Goal: Task Accomplishment & Management: Manage account settings

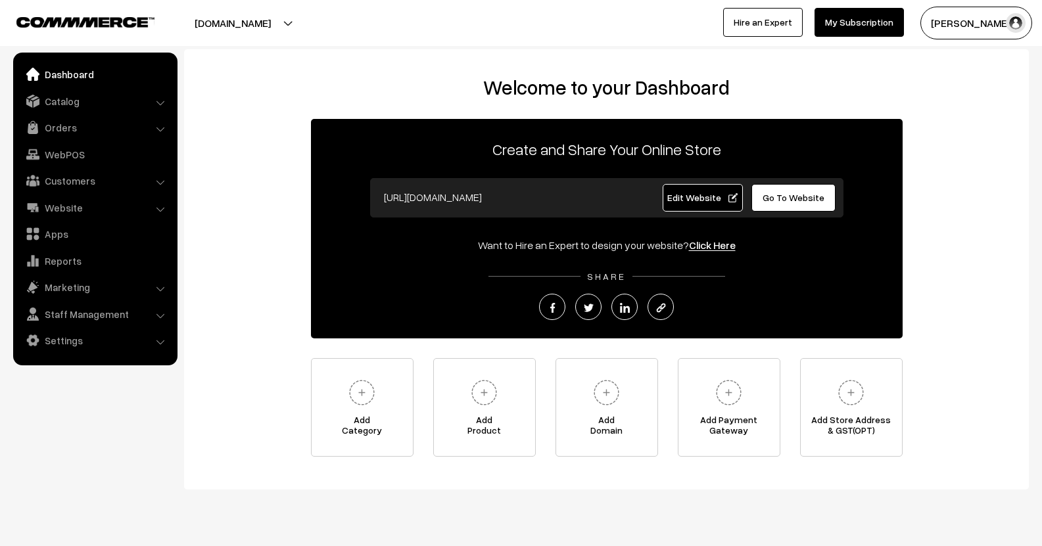
click at [72, 139] on ul "Dashboard Catalog" at bounding box center [95, 209] width 164 height 313
click at [63, 131] on link "Orders" at bounding box center [94, 128] width 156 height 24
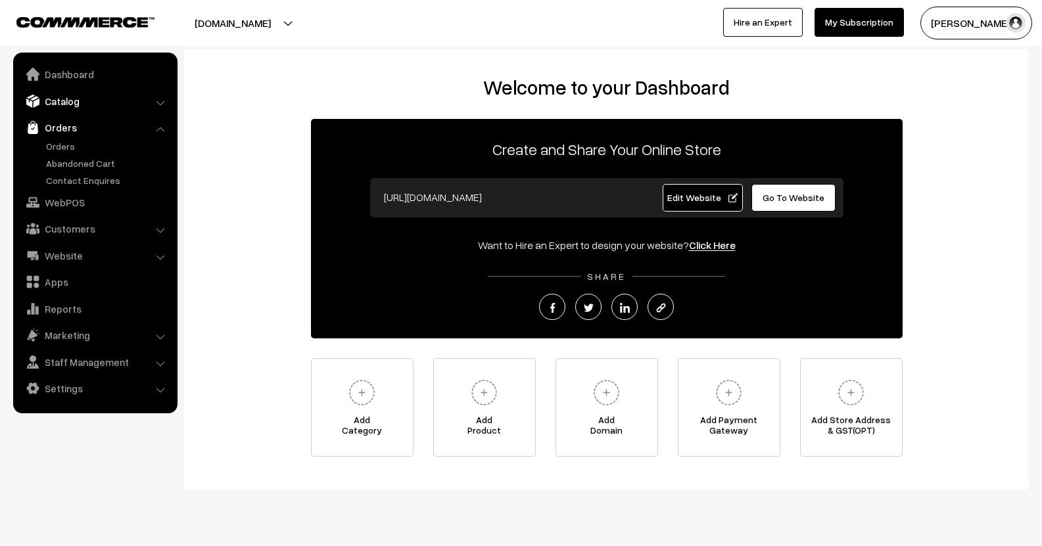
click at [63, 108] on link "Catalog" at bounding box center [94, 101] width 156 height 24
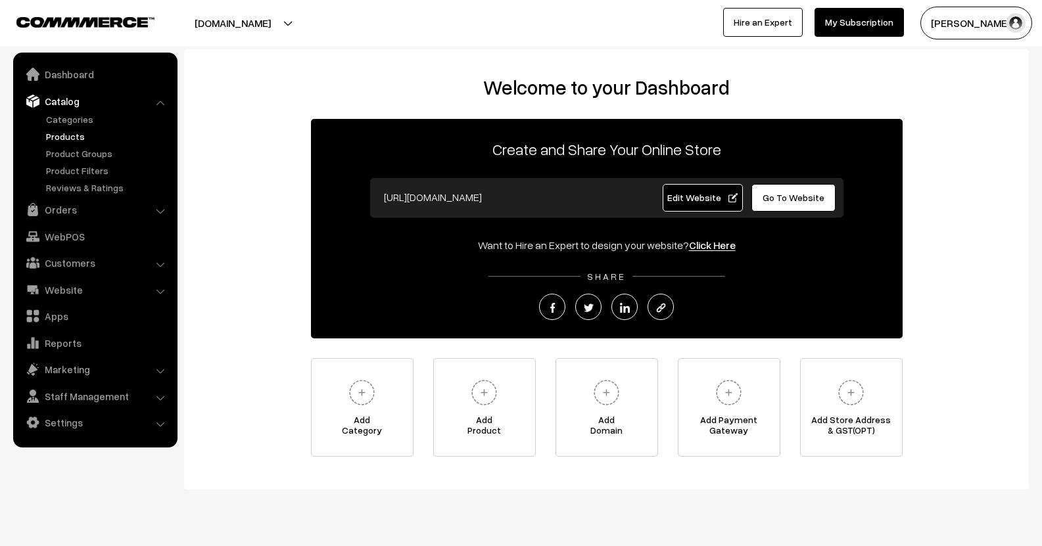
click at [66, 131] on link "Products" at bounding box center [108, 137] width 130 height 14
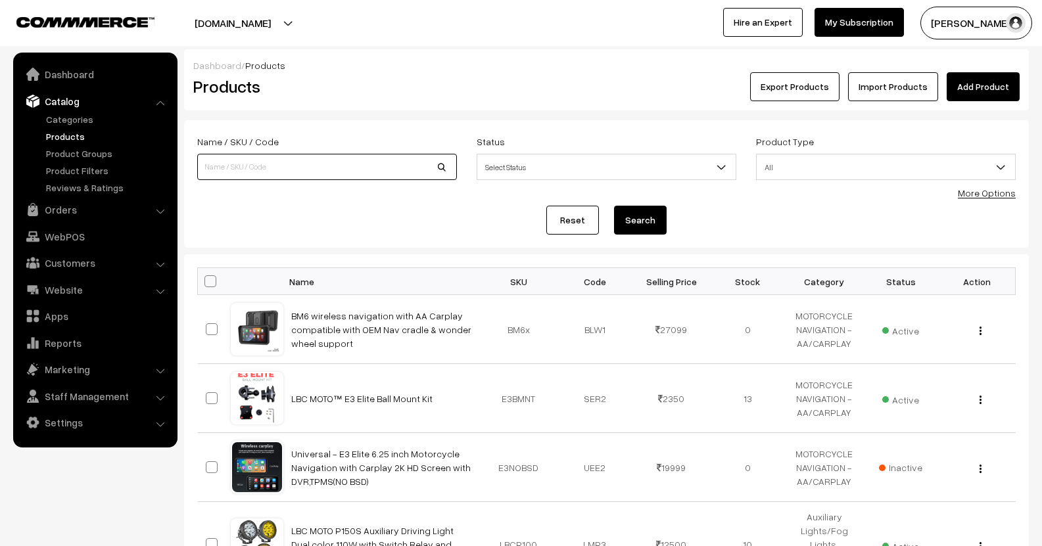
click at [269, 161] on input at bounding box center [327, 167] width 260 height 26
type input "tuyu"
click at [614, 206] on button "Search" at bounding box center [640, 220] width 53 height 29
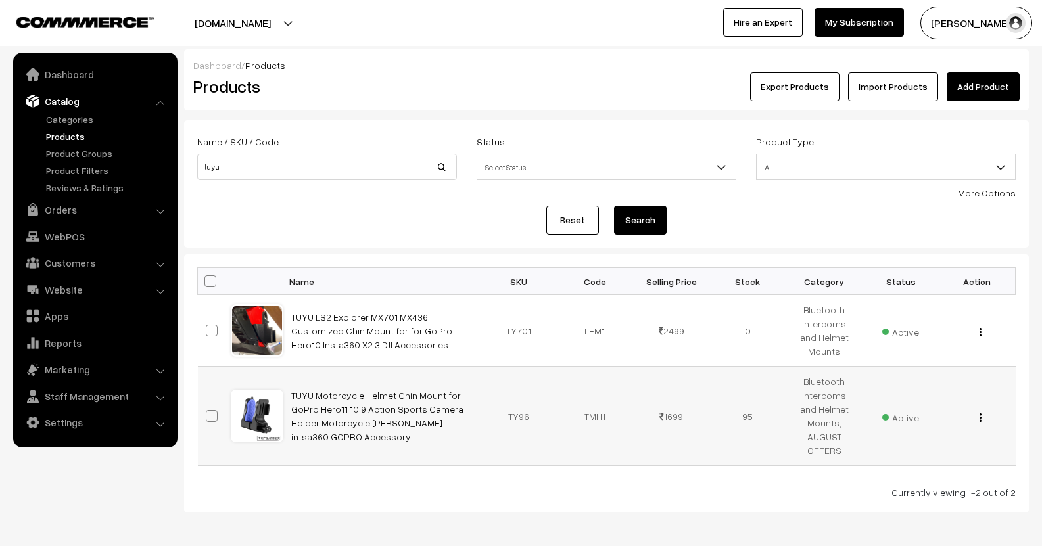
click at [980, 414] on img "button" at bounding box center [981, 418] width 2 height 9
click at [934, 451] on link "Edit" at bounding box center [922, 465] width 112 height 29
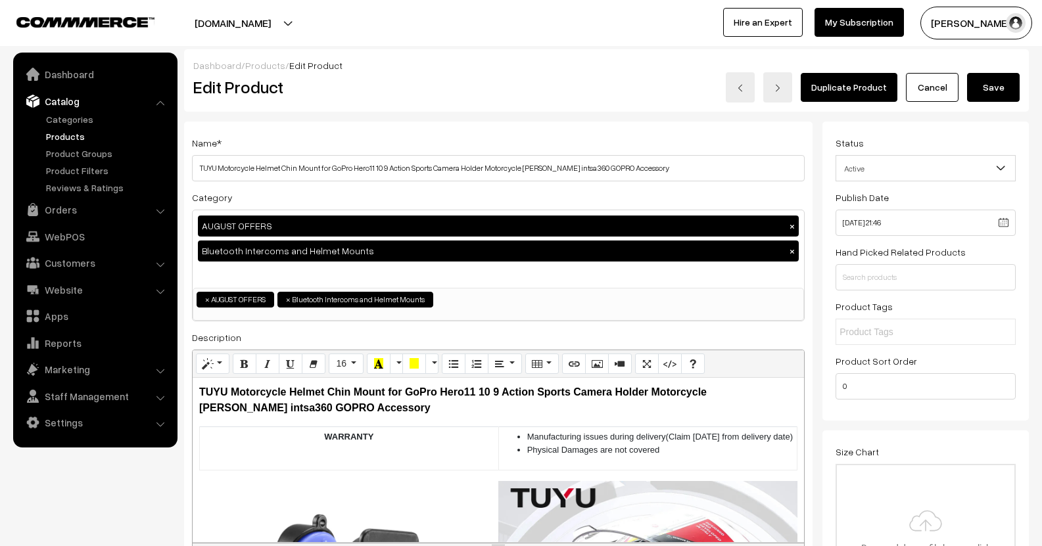
click at [1041, 222] on html "Thank you for showing interest. Our team will call you shortly. Close [DOMAIN_N…" at bounding box center [521, 273] width 1042 height 546
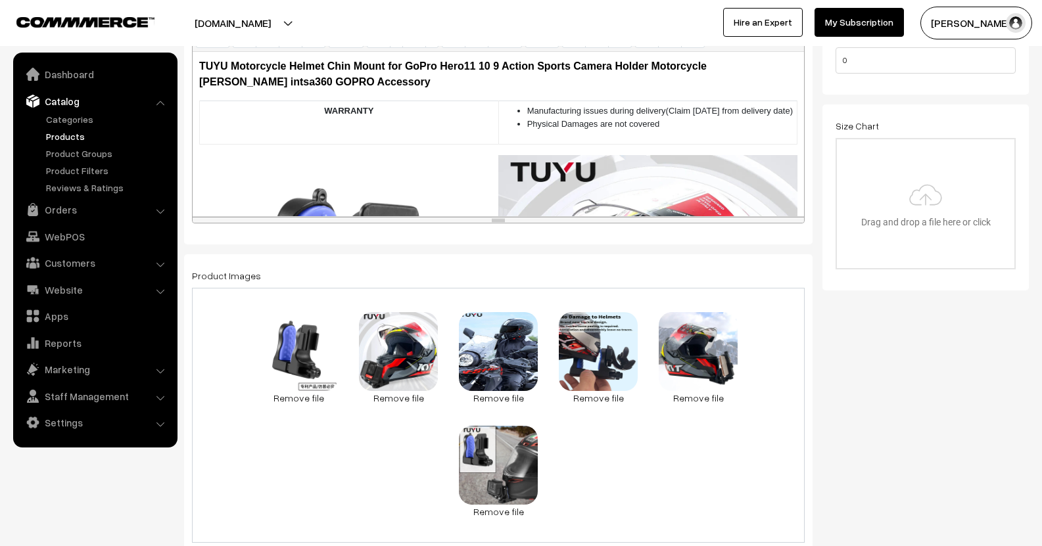
scroll to position [328, 0]
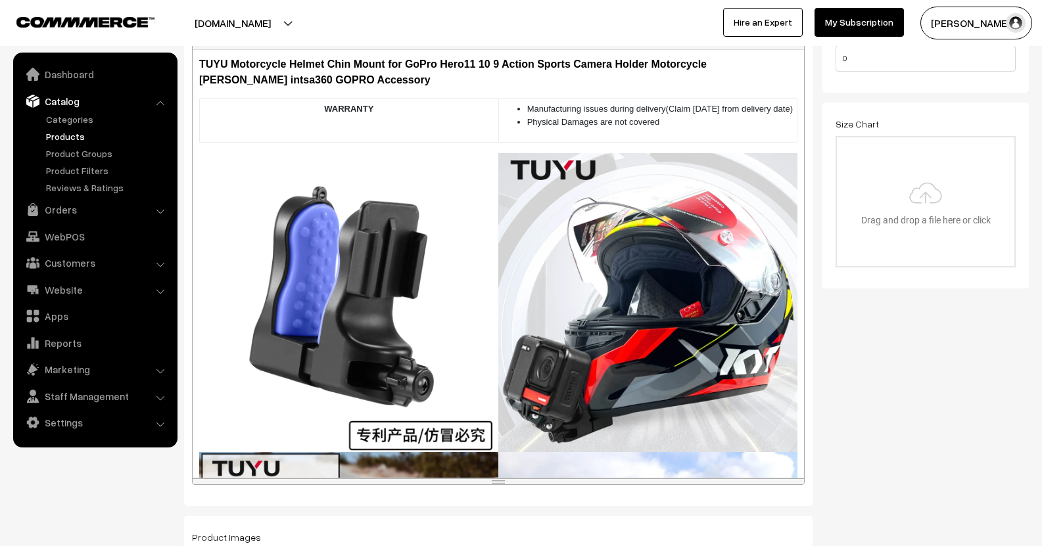
drag, startPoint x: 661, startPoint y: 216, endPoint x: 640, endPoint y: 481, distance: 265.1
click at [640, 481] on div "resize" at bounding box center [498, 482] width 611 height 6
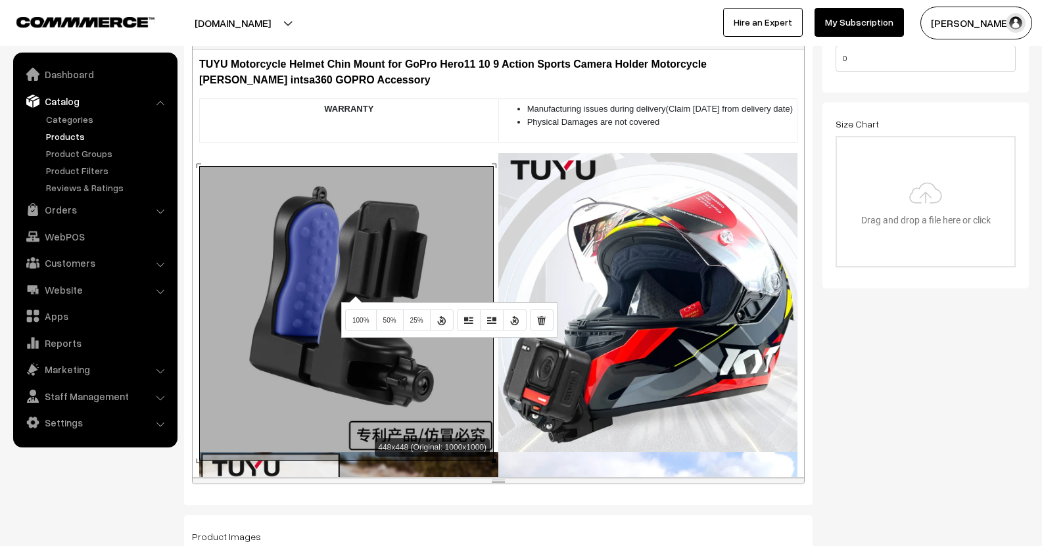
click at [354, 296] on div "448x448 (Original: 1000x1000) TUYU Motorcycle Helmet Chin Mount for GoPro Hero1…" at bounding box center [498, 263] width 611 height 427
click at [387, 322] on span "50%" at bounding box center [389, 320] width 13 height 7
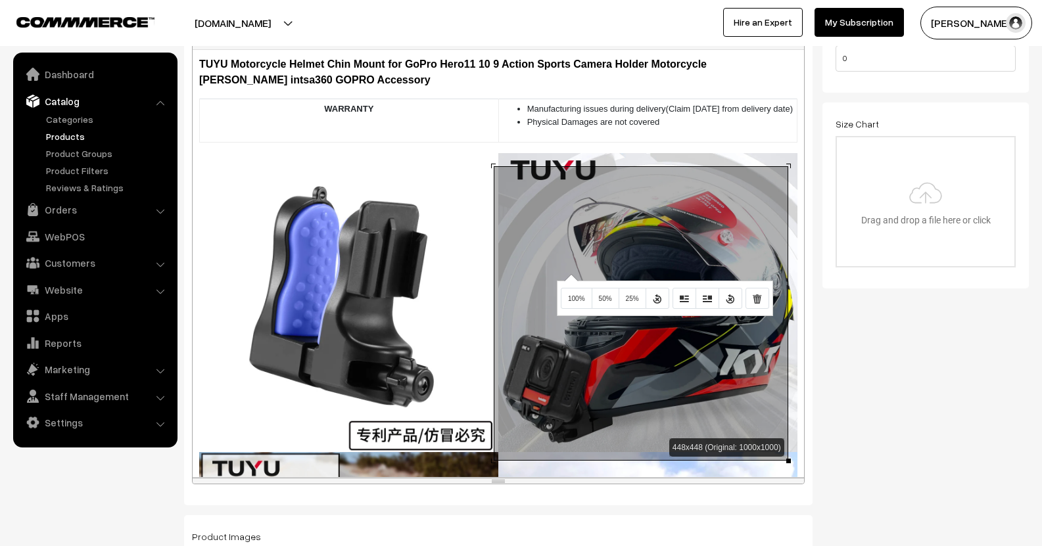
click at [569, 274] on div "448x448 (Original: 1000x1000) TUYU Motorcycle Helmet Chin Mount for GoPro Hero1…" at bounding box center [498, 263] width 611 height 427
click at [599, 293] on button "50%" at bounding box center [606, 298] width 28 height 21
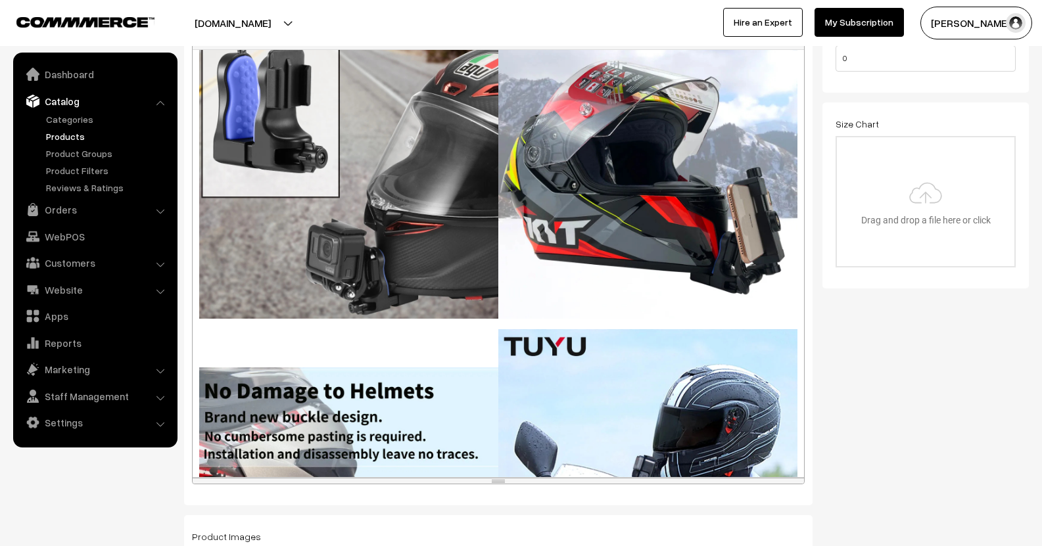
scroll to position [401, 0]
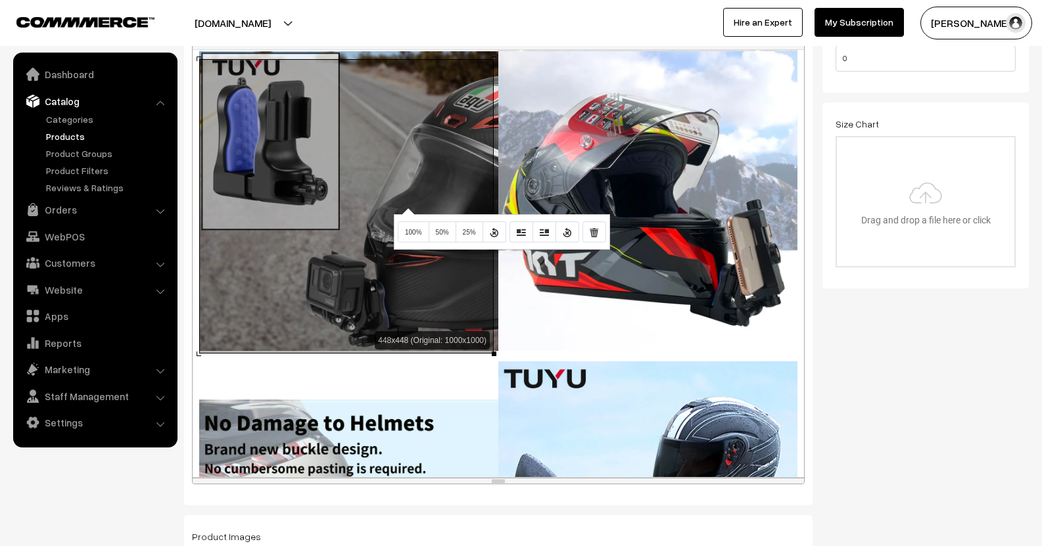
click at [406, 208] on div "448x448 (Original: 1000x1000) TUYU Motorcycle Helmet Chin Mount for GoPro Hero1…" at bounding box center [498, 263] width 611 height 427
click at [437, 228] on button "50%" at bounding box center [443, 232] width 28 height 21
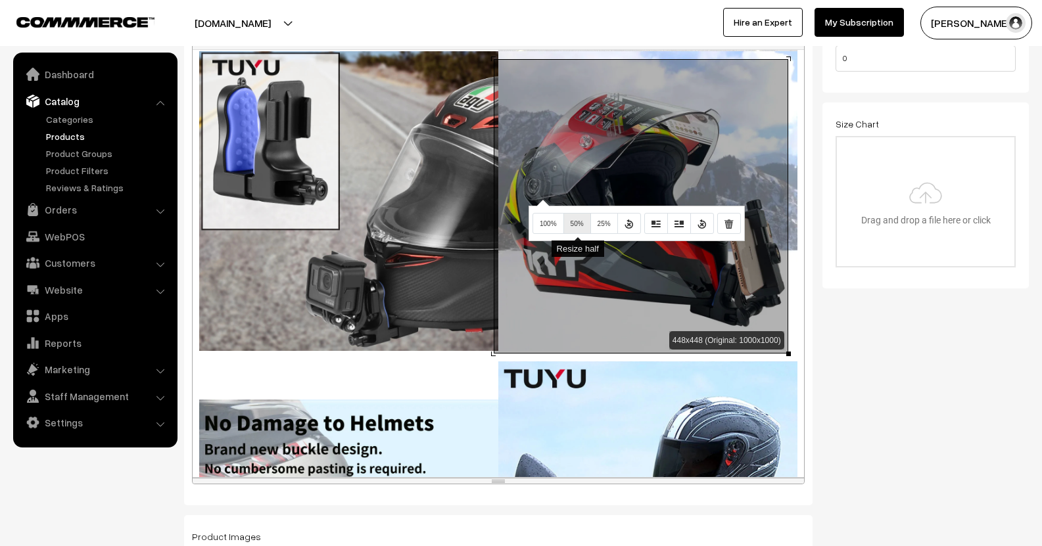
drag, startPoint x: 541, startPoint y: 199, endPoint x: 569, endPoint y: 222, distance: 35.5
click at [569, 222] on div "Normal Quote Code Header 1 Header 2 Header 3 Header 4 Header 5 Header 6 16 8 9 …" at bounding box center [498, 253] width 613 height 463
click at [569, 222] on button "50%" at bounding box center [577, 223] width 28 height 21
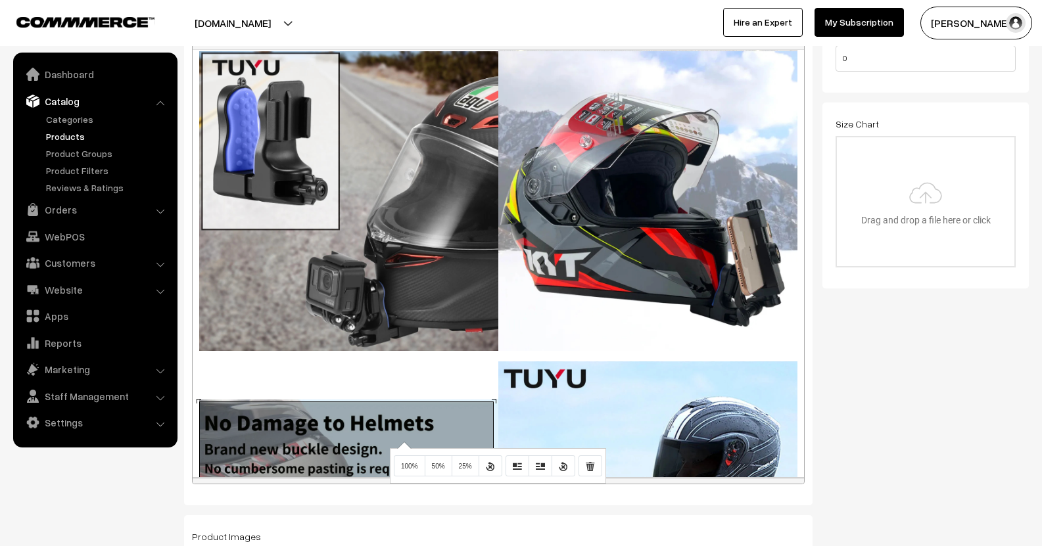
click at [402, 442] on div "448x578 (Original: 1000x1291) TUYU Motorcycle Helmet Chin Mount for GoPro Hero1…" at bounding box center [498, 263] width 611 height 427
click at [433, 465] on span "50%" at bounding box center [438, 466] width 13 height 7
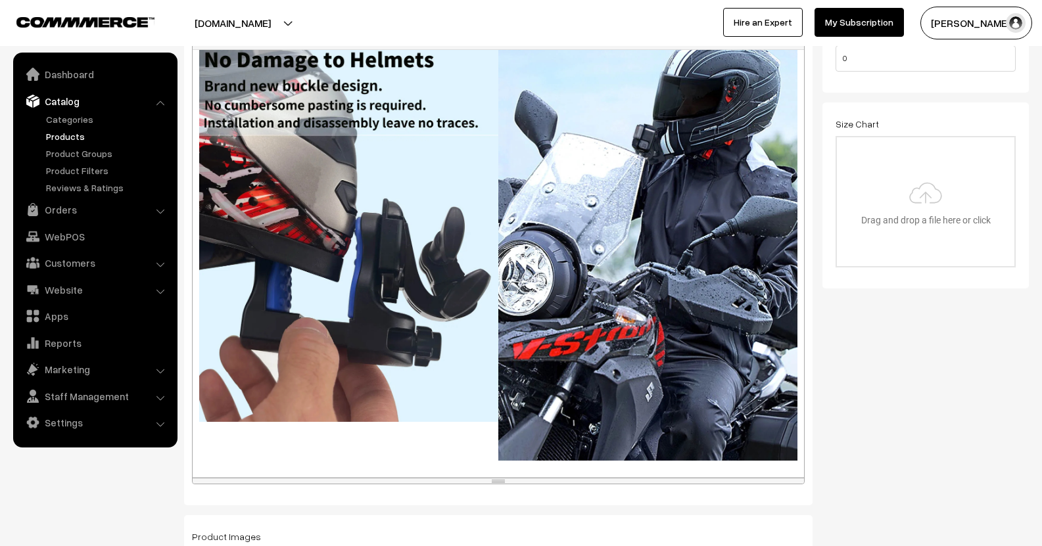
scroll to position [771, 0]
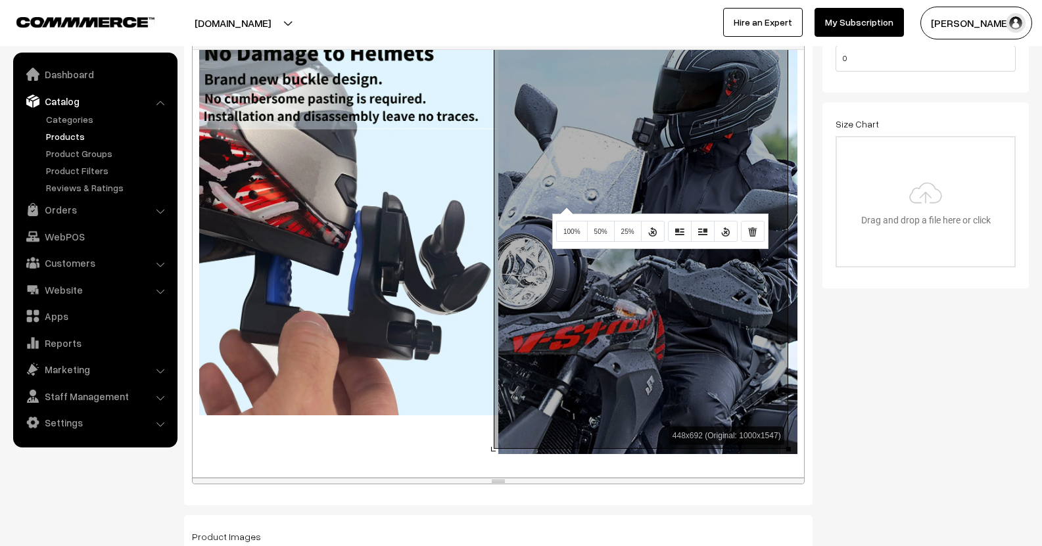
click at [565, 207] on div "448x692 (Original: 1000x1547) TUYU Motorcycle Helmet Chin Mount for GoPro Hero1…" at bounding box center [498, 263] width 611 height 427
click at [596, 232] on span "50%" at bounding box center [600, 231] width 13 height 7
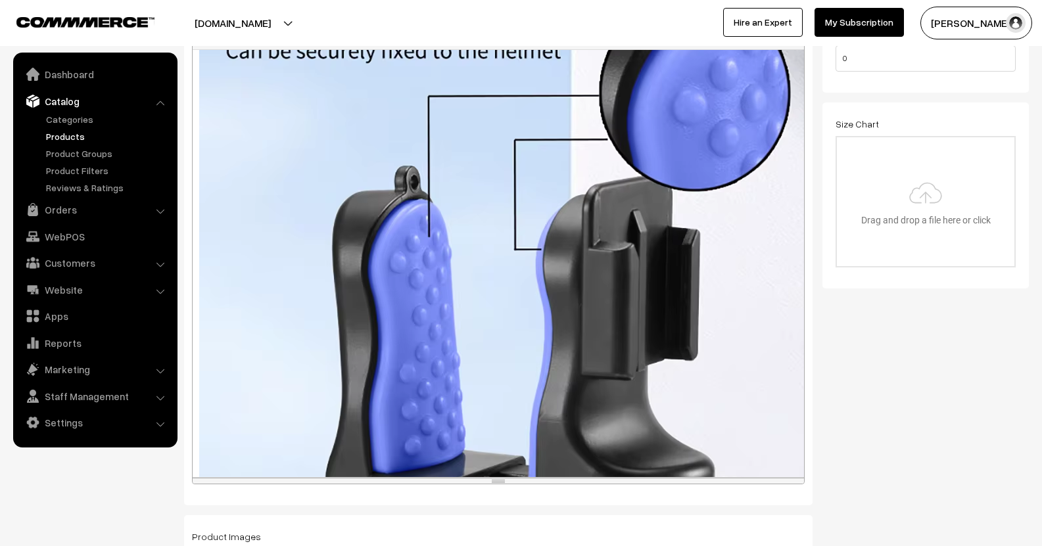
scroll to position [1542, 0]
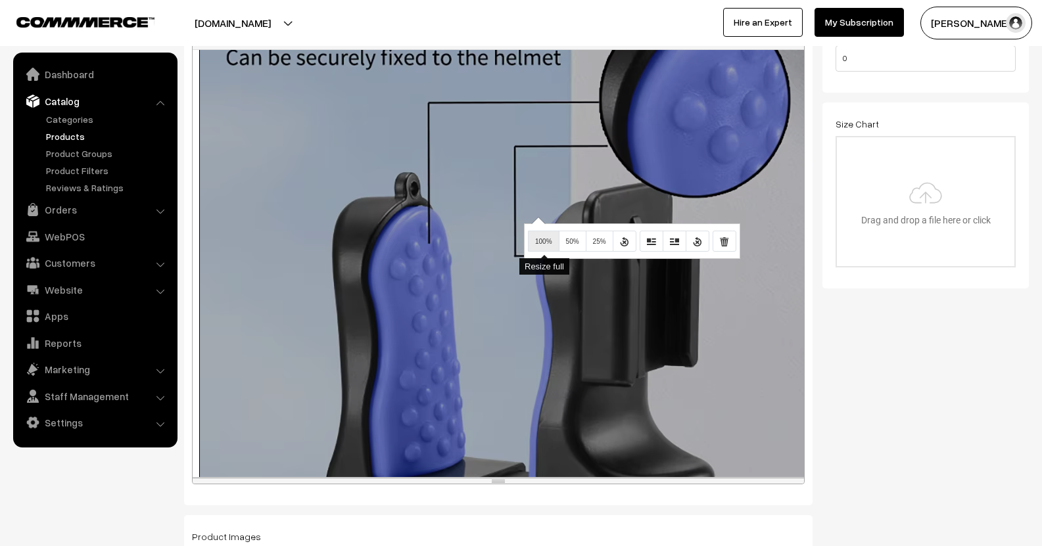
drag, startPoint x: 536, startPoint y: 217, endPoint x: 545, endPoint y: 241, distance: 25.8
click at [545, 241] on div "Normal Quote Code Header 1 Header 2 Header 3 Header 4 Header 5 Header 6 16 8 9 …" at bounding box center [498, 253] width 613 height 463
click at [545, 241] on span "100%" at bounding box center [543, 241] width 17 height 7
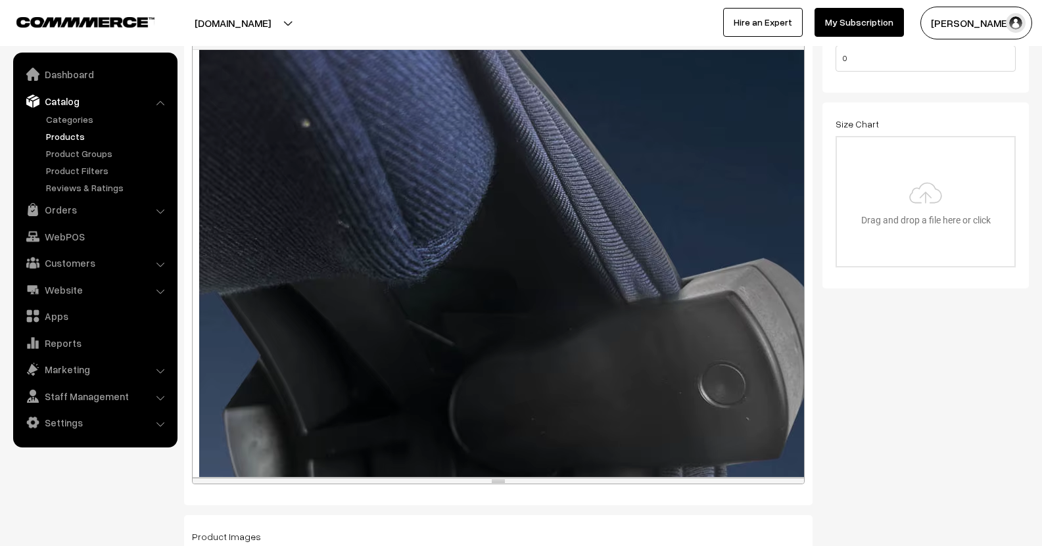
scroll to position [2212, 0]
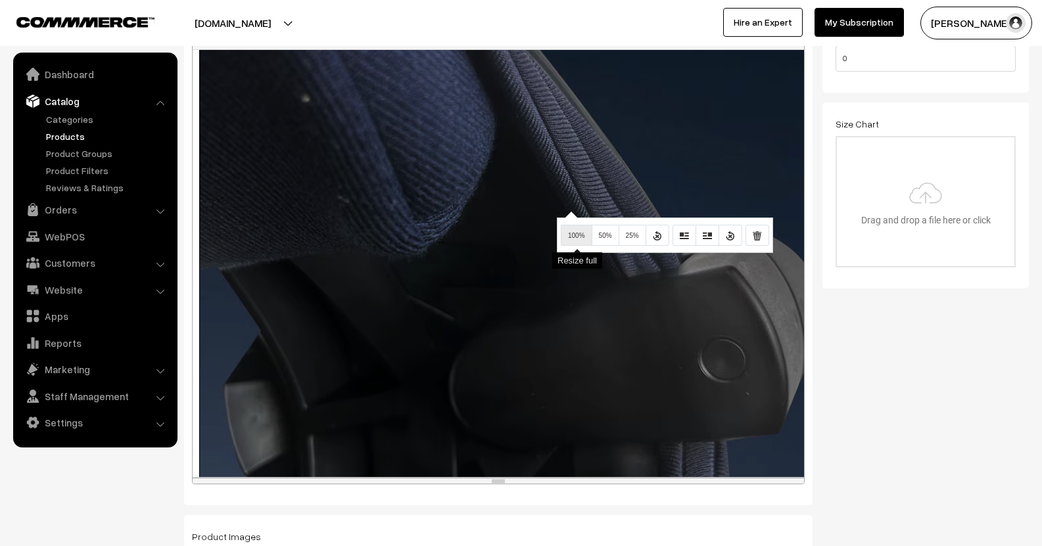
drag, startPoint x: 569, startPoint y: 211, endPoint x: 579, endPoint y: 231, distance: 22.6
click at [579, 231] on div "Normal Quote Code Header 1 Header 2 Header 3 Header 4 Header 5 Header 6 16 8 9 …" at bounding box center [498, 253] width 613 height 463
click at [579, 231] on button "100%" at bounding box center [577, 235] width 32 height 21
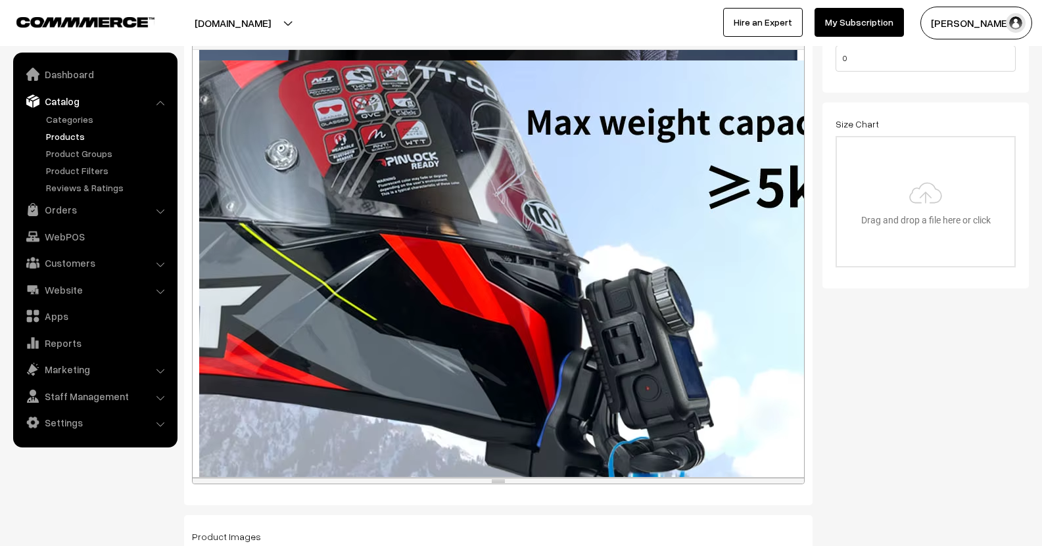
scroll to position [2650, 0]
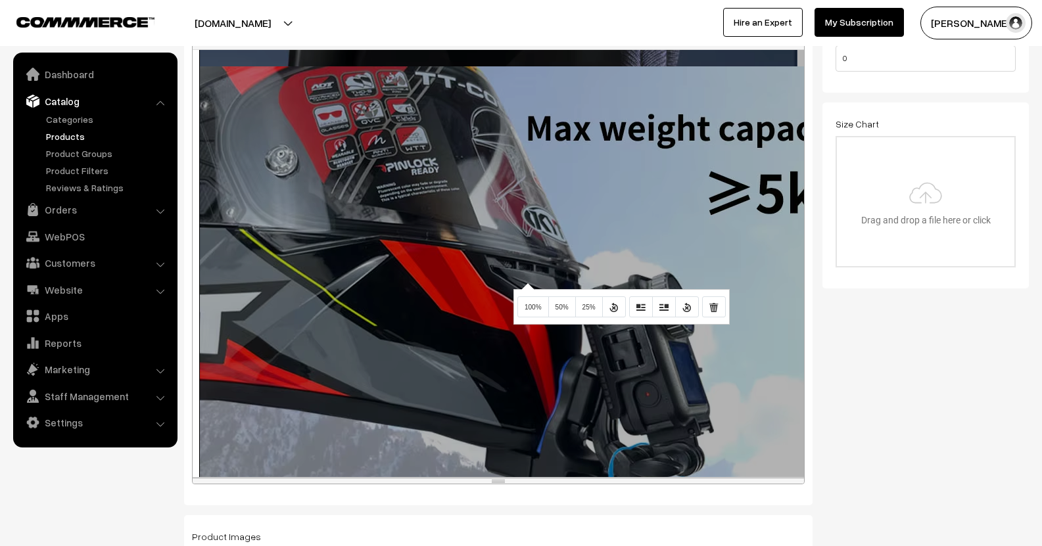
click at [526, 283] on div "1000x1162 (Original: 0x0) TUYU Motorcycle Helmet Chin Mount for GoPro Hero11 10…" at bounding box center [498, 263] width 611 height 427
click at [535, 306] on span "100%" at bounding box center [533, 307] width 17 height 7
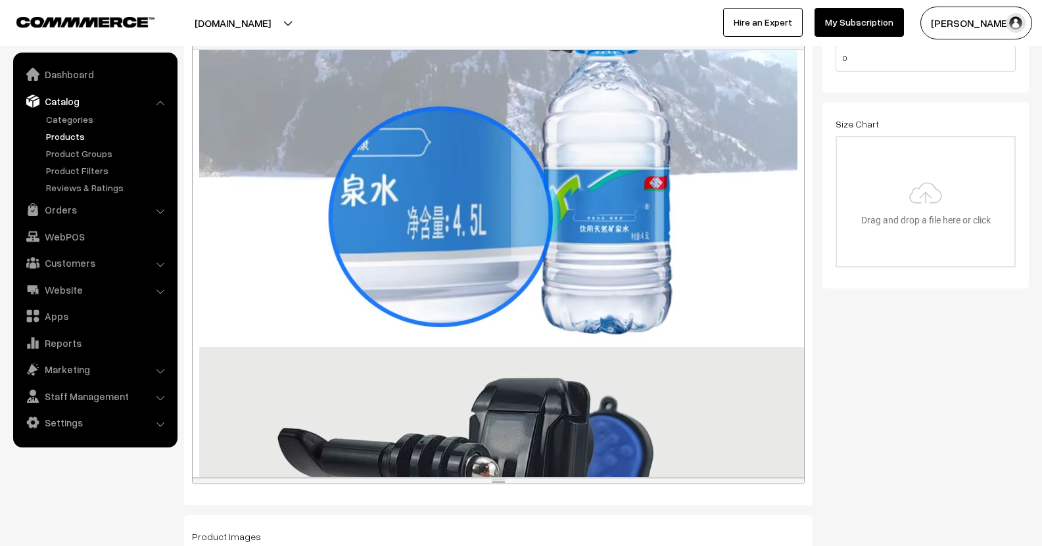
scroll to position [3059, 0]
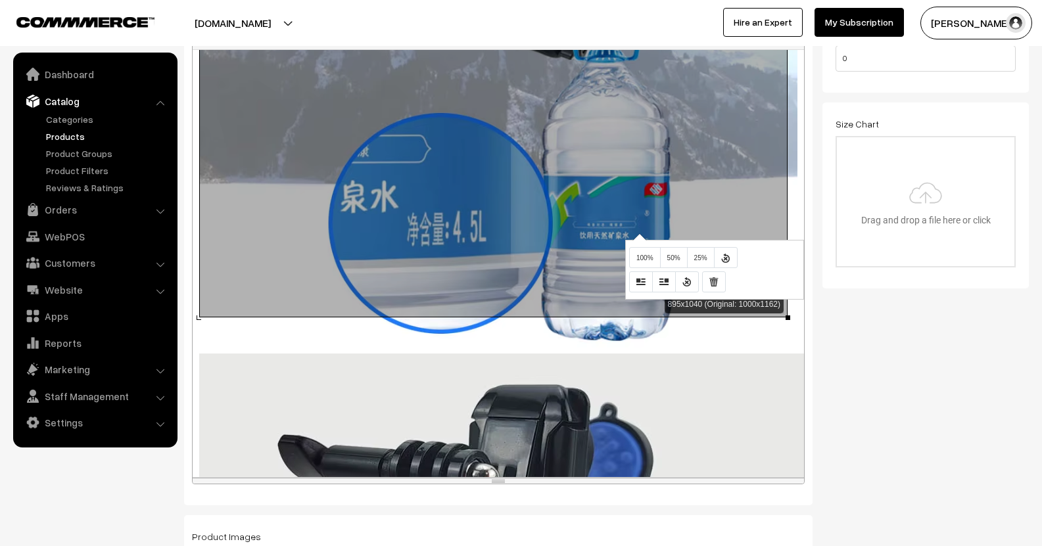
click at [638, 233] on div "895x1040 (Original: 1000x1162) TUYU Motorcycle Helmet Chin Mount for GoPro Hero…" at bounding box center [498, 263] width 611 height 427
click at [646, 251] on button "100%" at bounding box center [645, 257] width 32 height 21
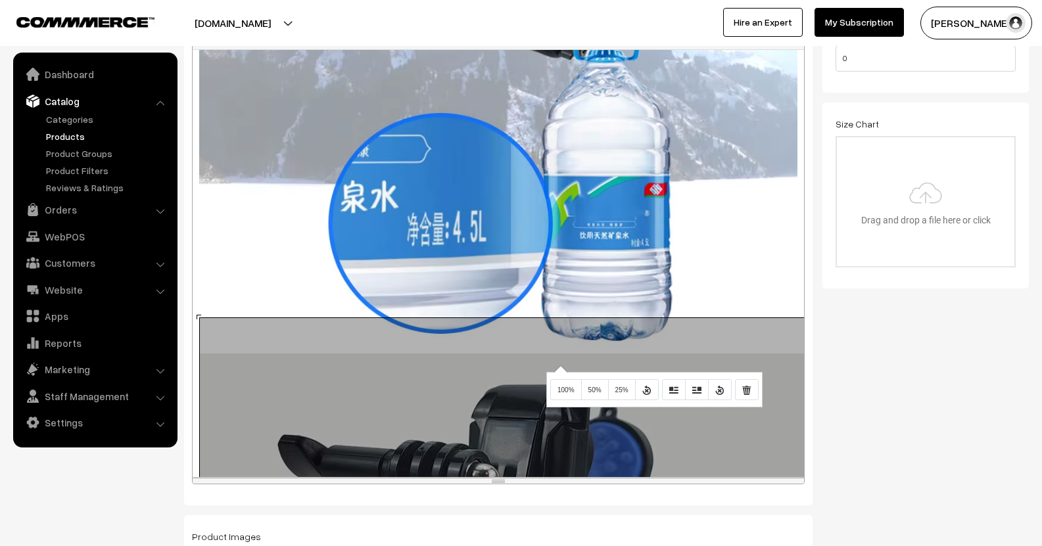
click at [559, 366] on div "1000x1000 (Original: 0x0) TUYU Motorcycle Helmet Chin Mount for GoPro Hero11 10…" at bounding box center [498, 263] width 611 height 427
click at [560, 386] on button "100%" at bounding box center [566, 389] width 32 height 21
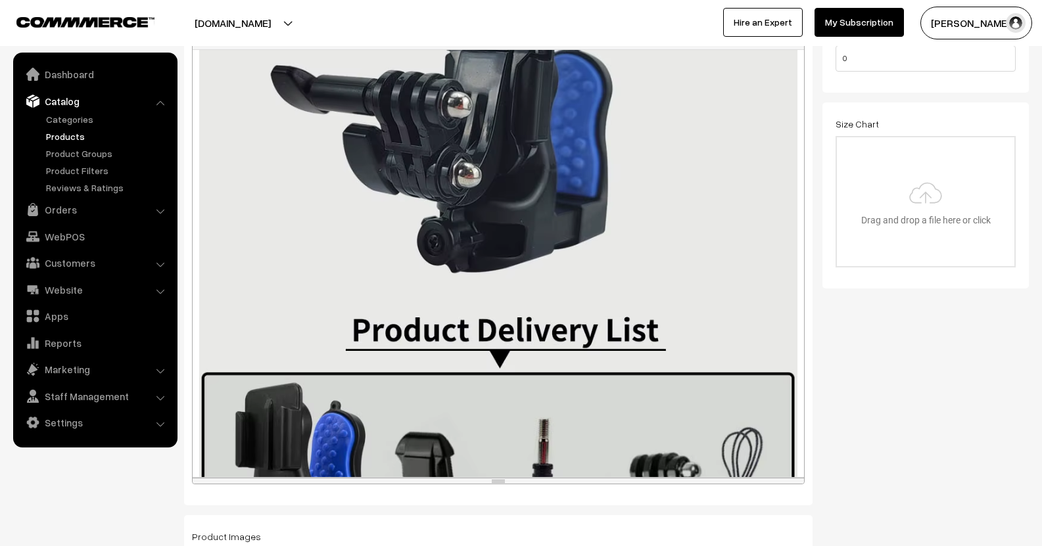
scroll to position [3427, 0]
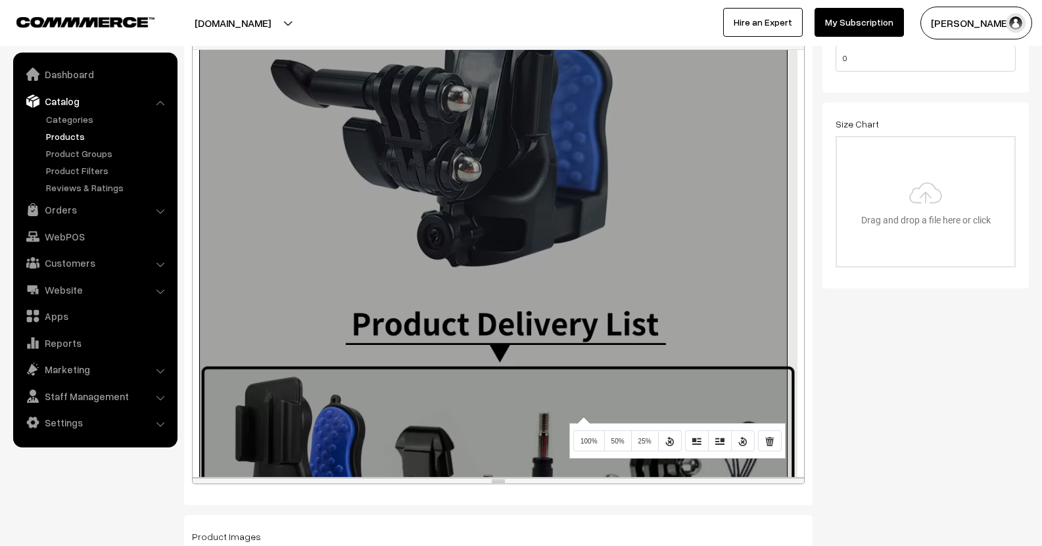
click at [582, 417] on div "895x895 (Original: 1000x1000) TUYU Motorcycle Helmet Chin Mount for GoPro Hero1…" at bounding box center [498, 263] width 611 height 427
click at [594, 438] on button "100%" at bounding box center [589, 441] width 32 height 21
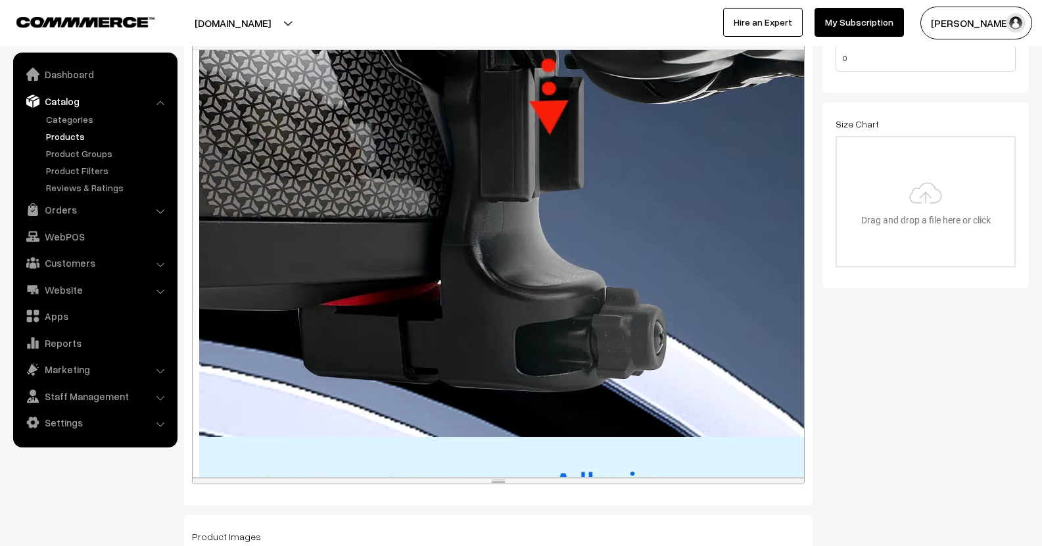
scroll to position [4225, 0]
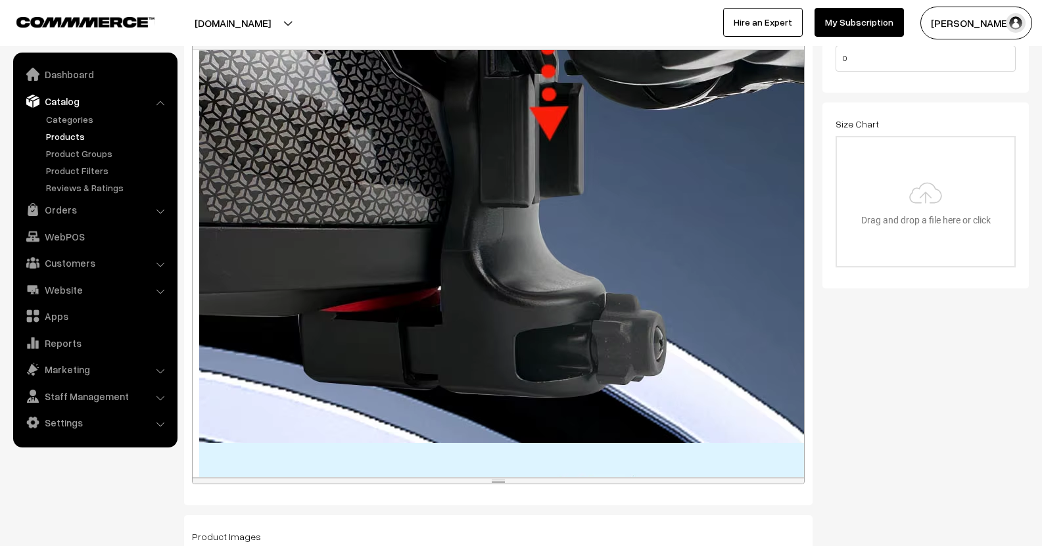
click at [609, 234] on div "895x895 (Original: 0x0) TUYU Motorcycle Helmet Chin Mount for GoPro Hero11 10 9…" at bounding box center [498, 263] width 611 height 427
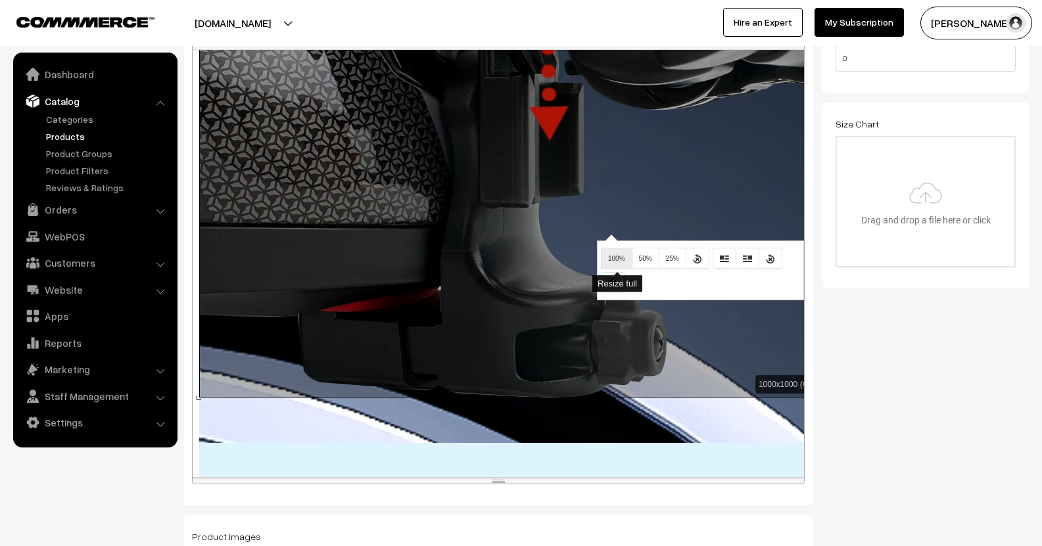
click at [613, 251] on button "100%" at bounding box center [617, 258] width 32 height 21
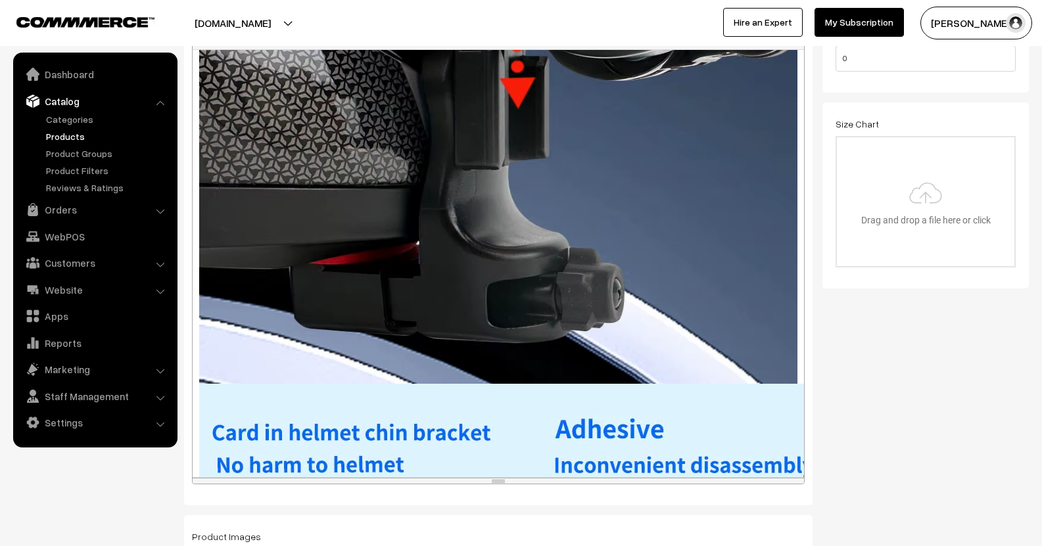
click at [690, 390] on div "1000x1000 (Original: 0x0) TUYU Motorcycle Helmet Chin Mount for GoPro Hero11 10…" at bounding box center [498, 263] width 611 height 427
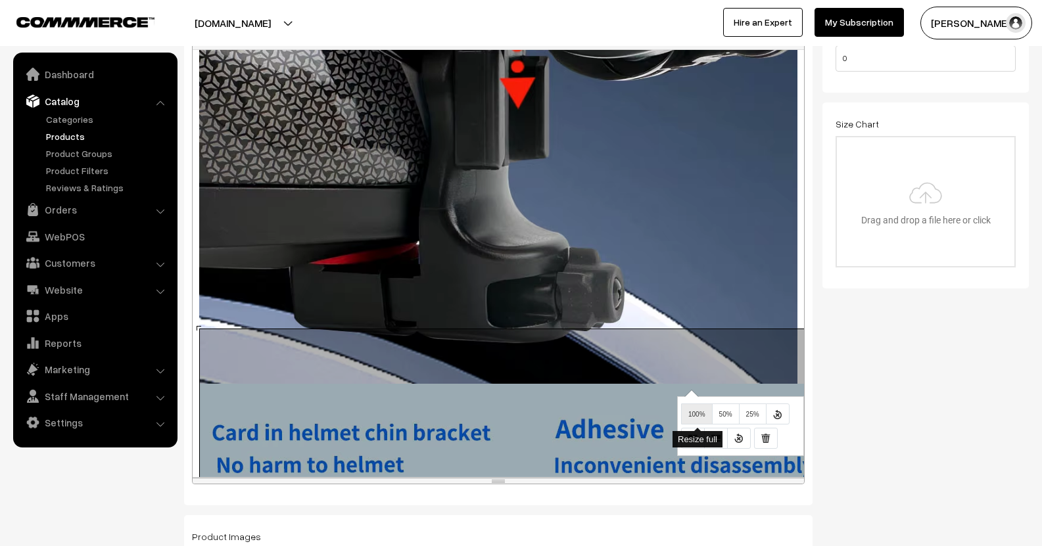
click at [698, 418] on span "100%" at bounding box center [696, 414] width 17 height 7
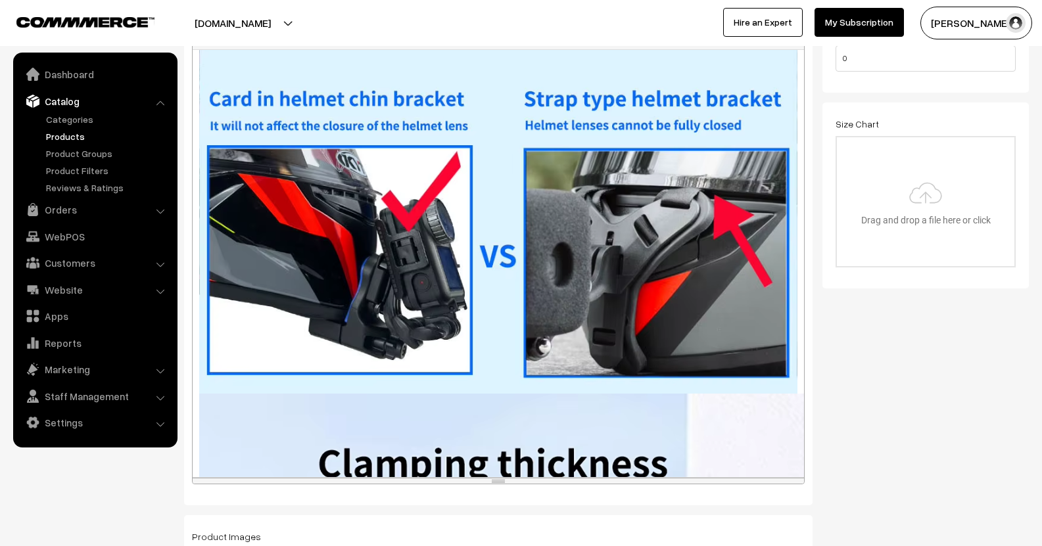
scroll to position [4995, 0]
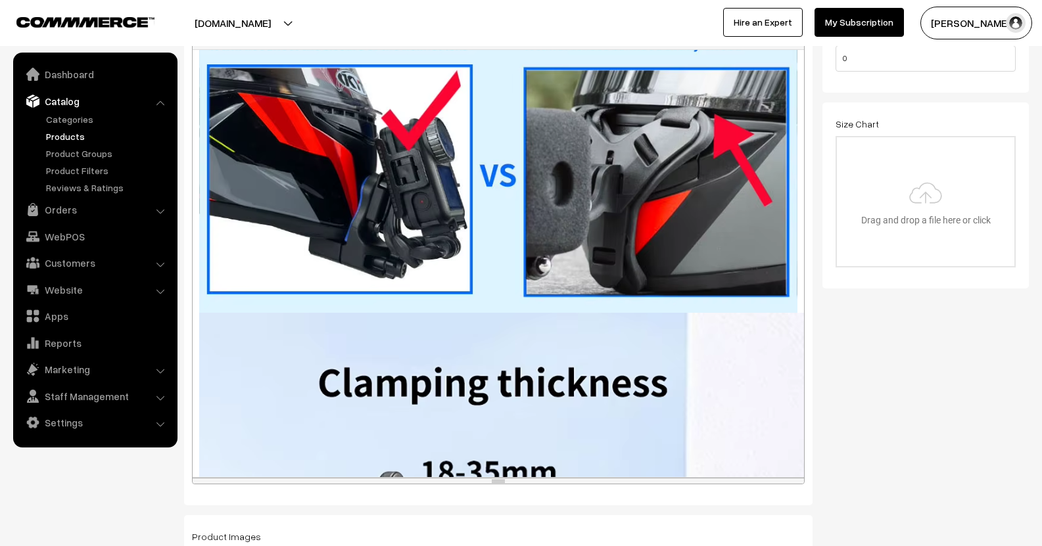
click at [609, 365] on div "1000x1167 (Original: 0x0) TUYU Motorcycle Helmet Chin Mount for GoPro Hero11 10…" at bounding box center [498, 263] width 611 height 427
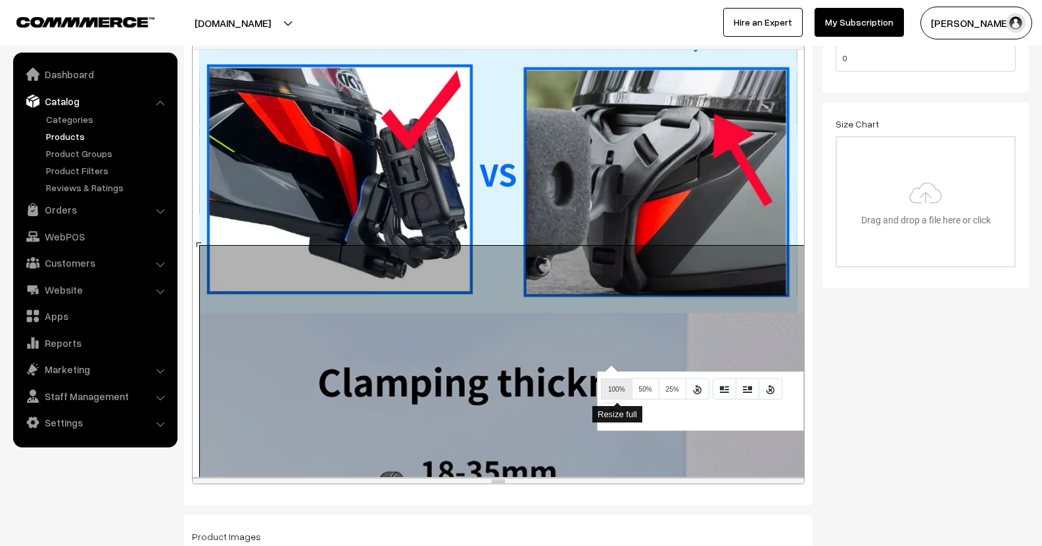
click at [618, 387] on button "100%" at bounding box center [617, 389] width 32 height 21
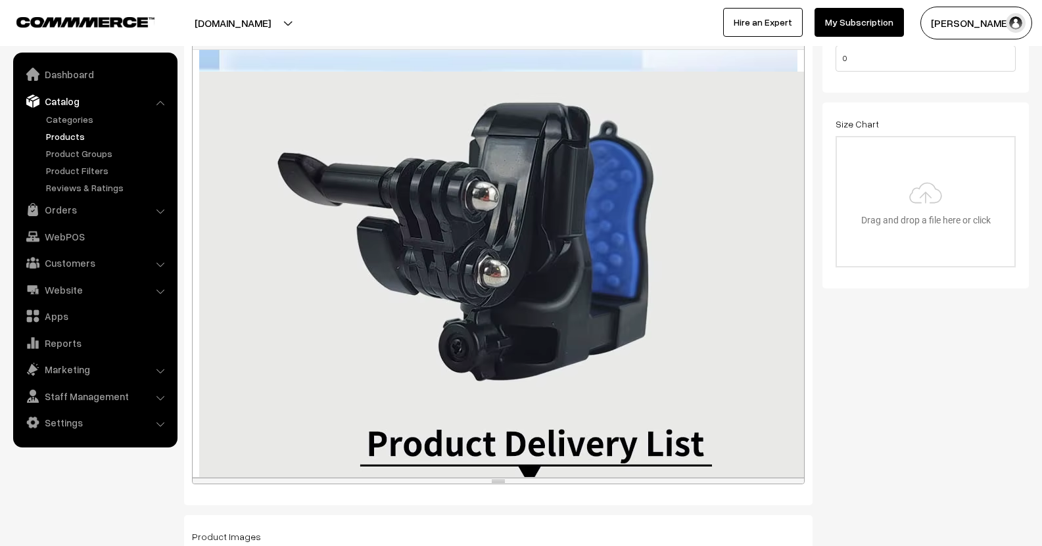
scroll to position [5817, 0]
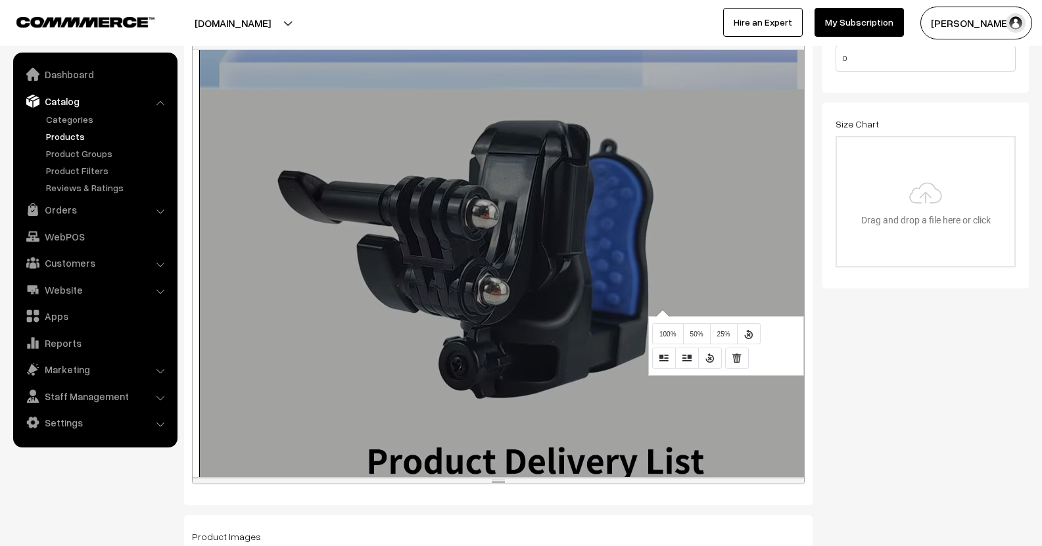
click at [661, 310] on div "1000x1000 (Original: 0x0) TUYU Motorcycle Helmet Chin Mount for GoPro Hero11 10…" at bounding box center [498, 263] width 611 height 427
click at [669, 334] on span "100%" at bounding box center [667, 334] width 17 height 7
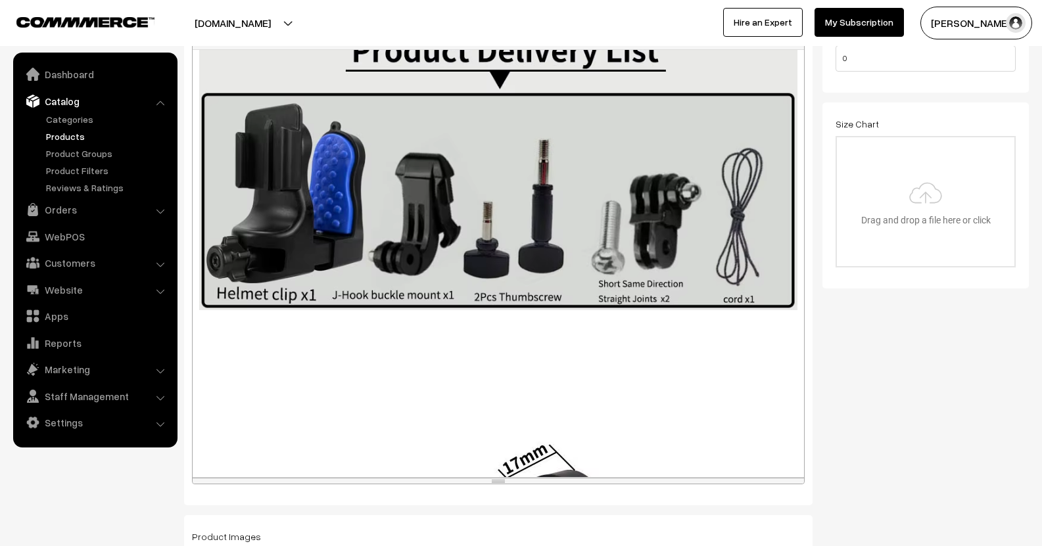
scroll to position [6282, 0]
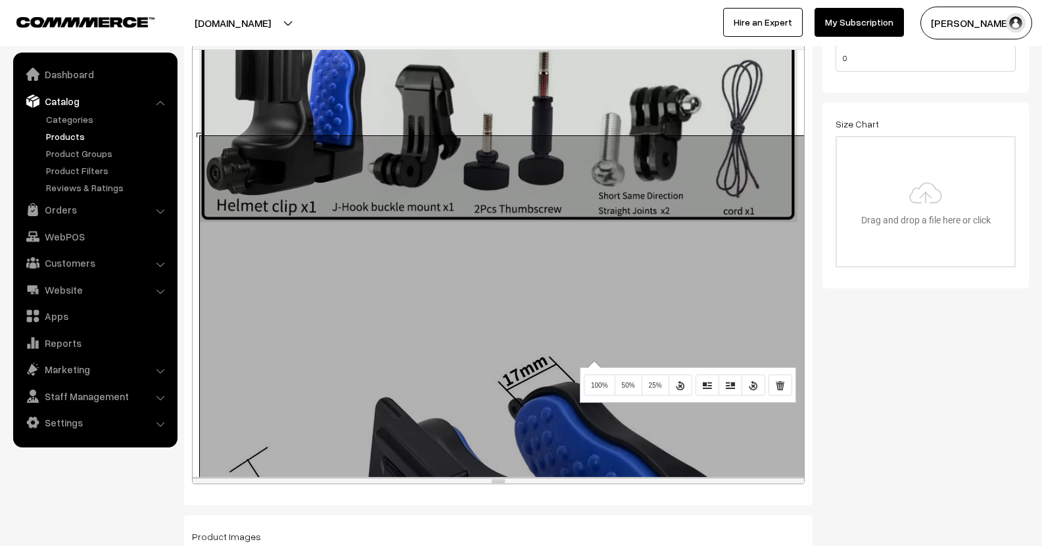
click at [592, 361] on div "1000x1000 (Original: 0x0) TUYU Motorcycle Helmet Chin Mount for GoPro Hero11 10…" at bounding box center [498, 263] width 611 height 427
click at [606, 382] on button "100%" at bounding box center [600, 385] width 32 height 21
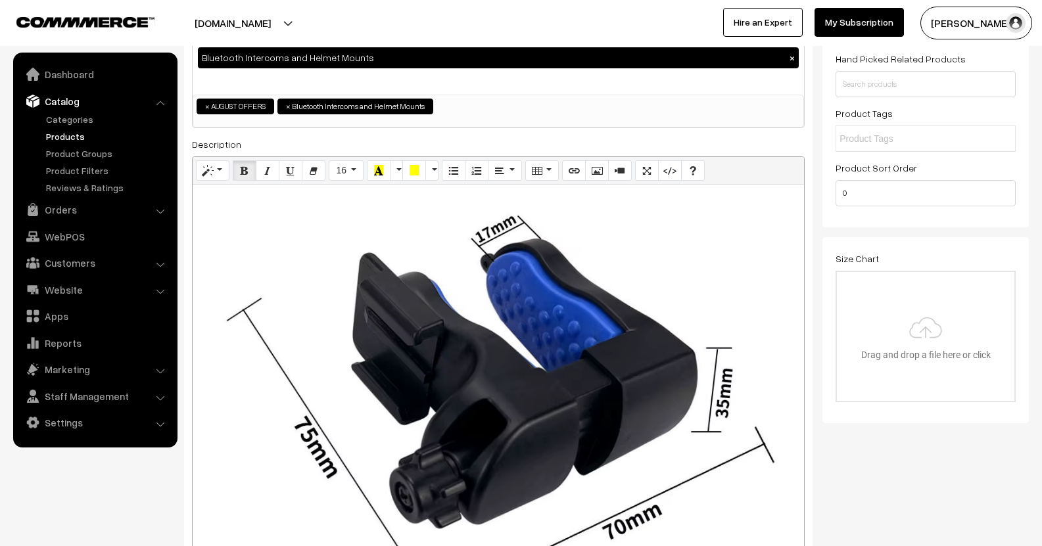
scroll to position [0, 0]
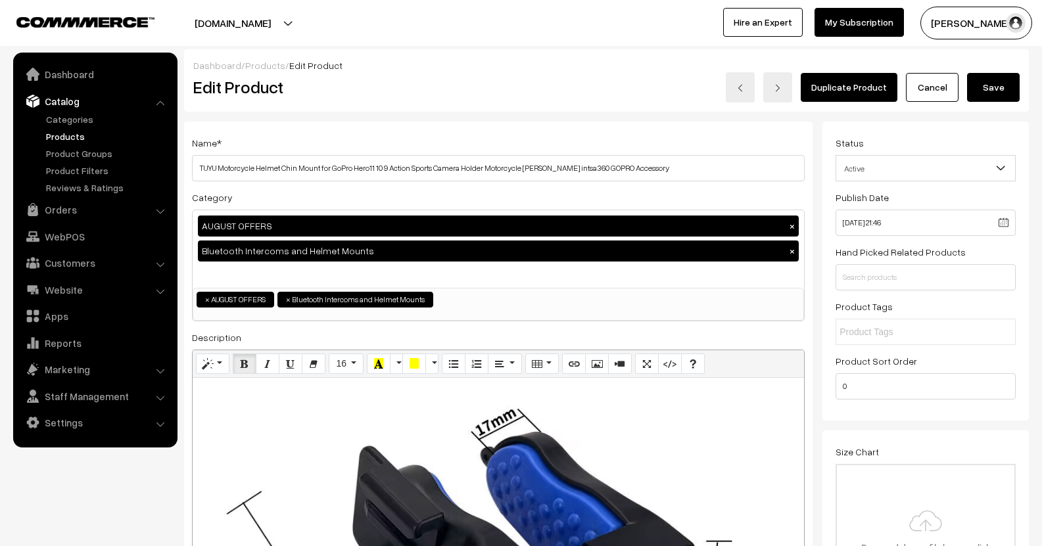
click at [1010, 94] on button "Save" at bounding box center [993, 87] width 53 height 29
